Goal: Task Accomplishment & Management: Use online tool/utility

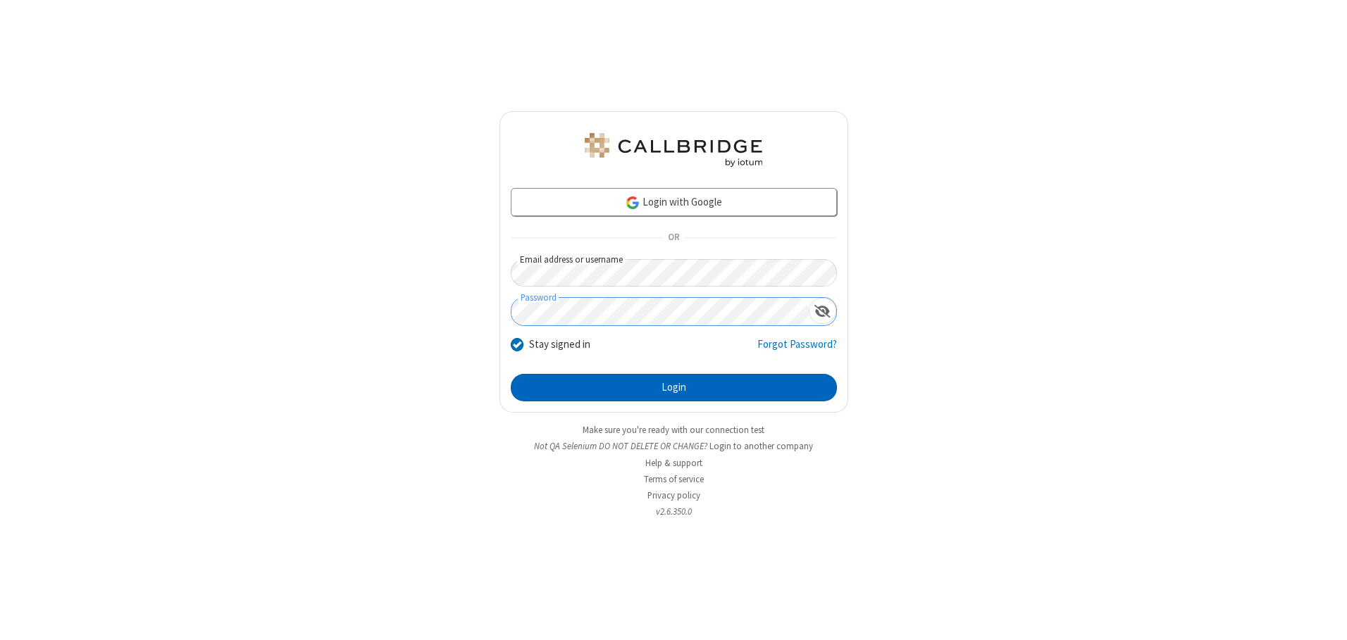
click at [673, 387] on button "Login" at bounding box center [674, 388] width 326 height 28
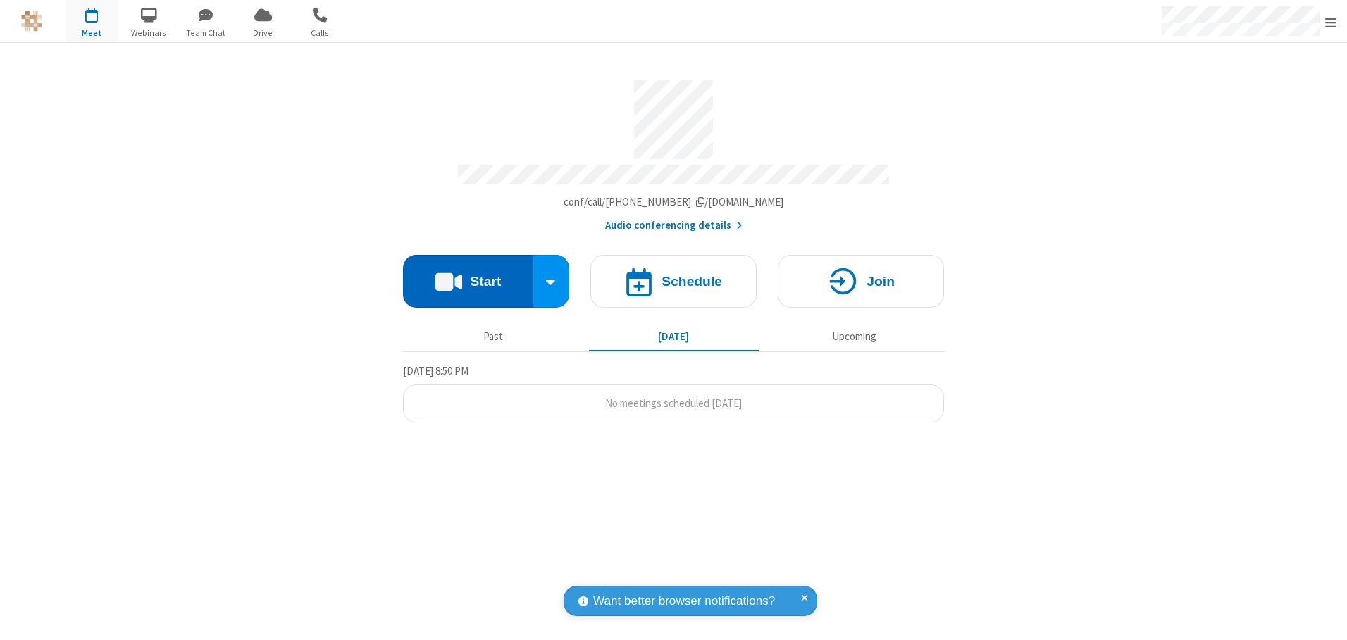
click at [468, 276] on button "Start" at bounding box center [468, 281] width 130 height 53
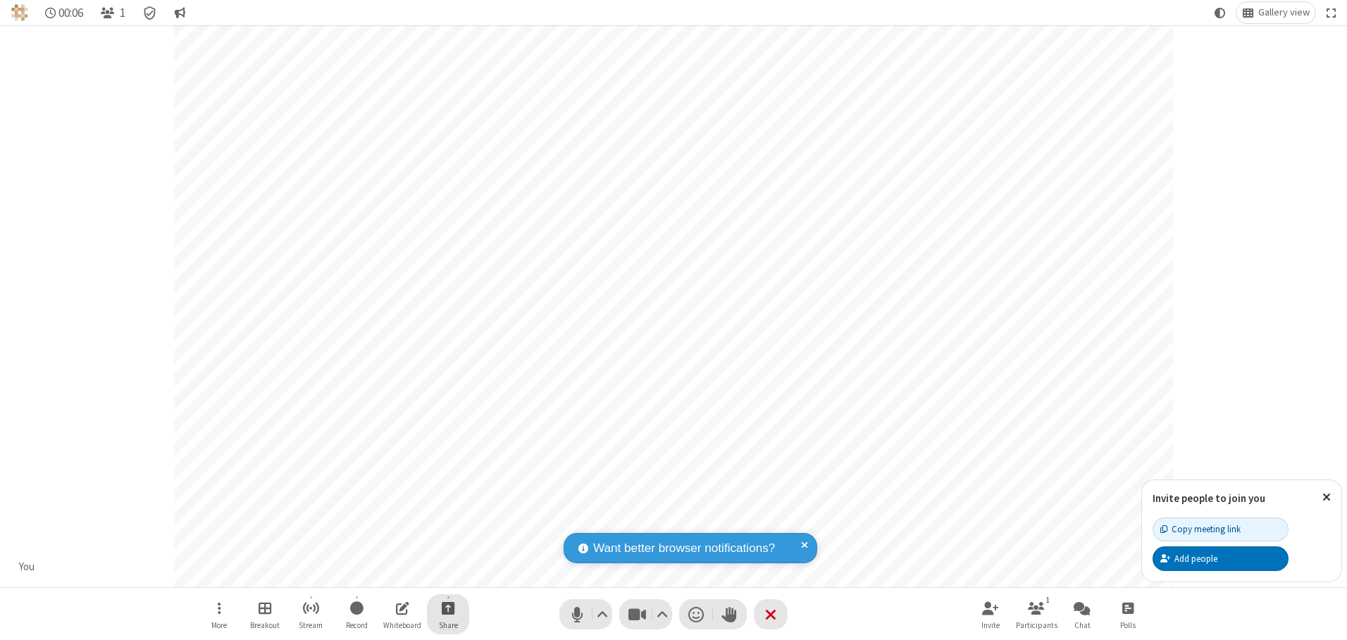
click at [448, 608] on span "Start sharing" at bounding box center [448, 608] width 13 height 18
click at [391, 574] on span "Share my screen" at bounding box center [391, 575] width 16 height 12
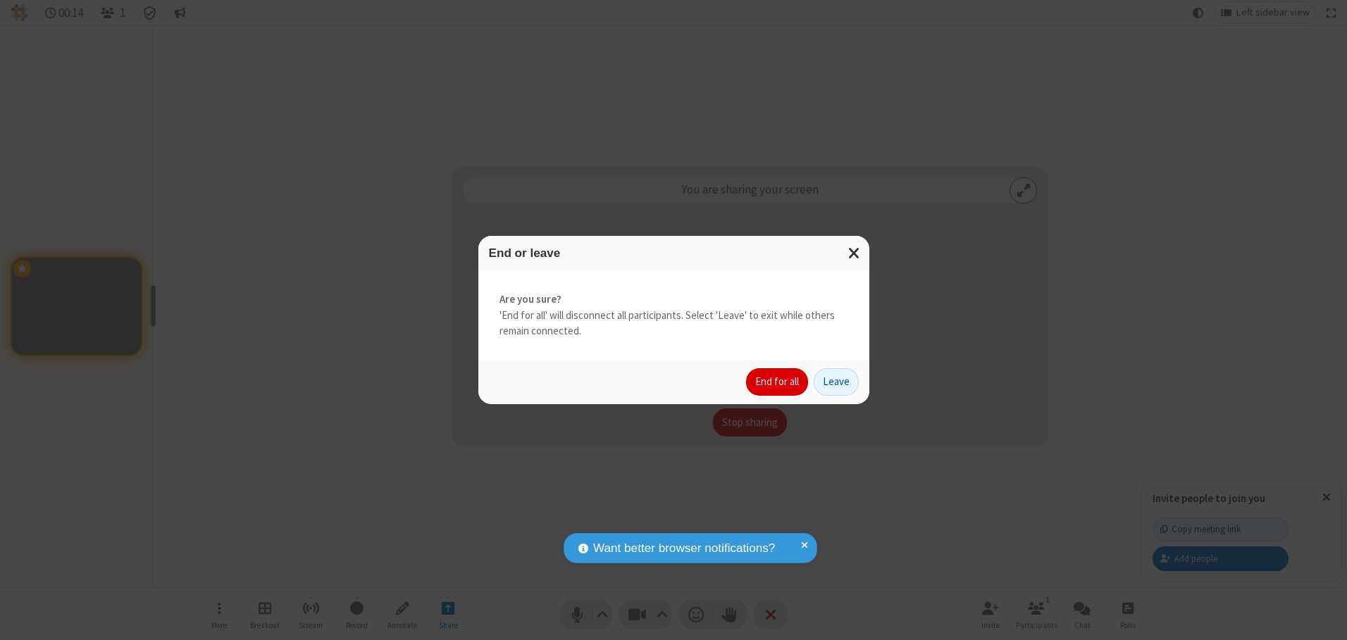
click at [778, 382] on button "End for all" at bounding box center [777, 382] width 62 height 28
